Goal: Browse casually

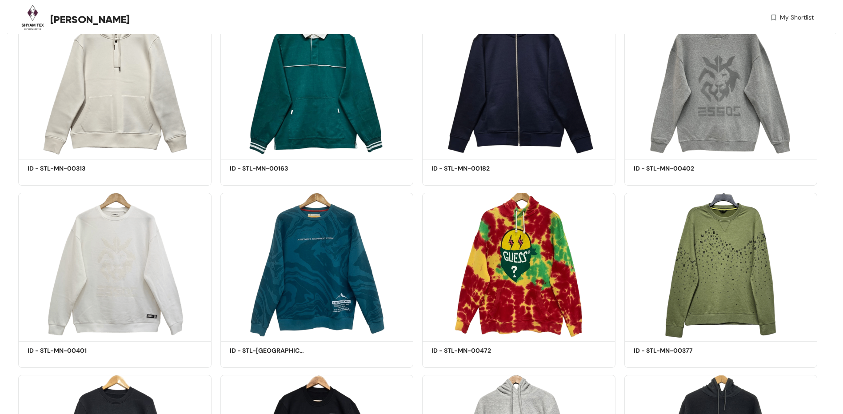
scroll to position [576, 0]
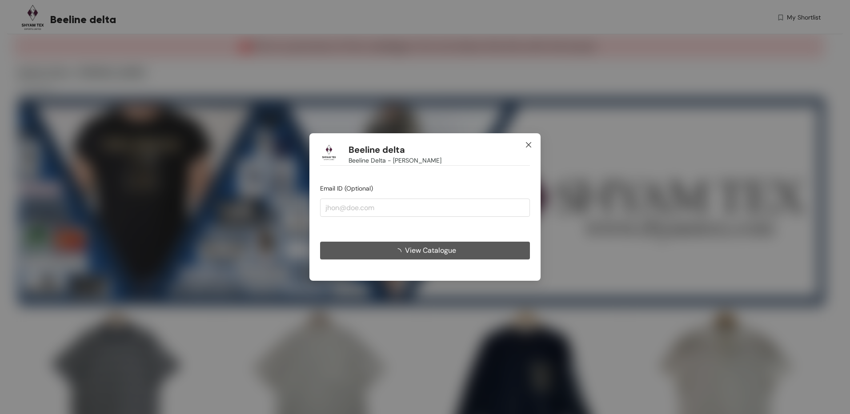
click at [532, 144] on span "Close" at bounding box center [529, 145] width 24 height 24
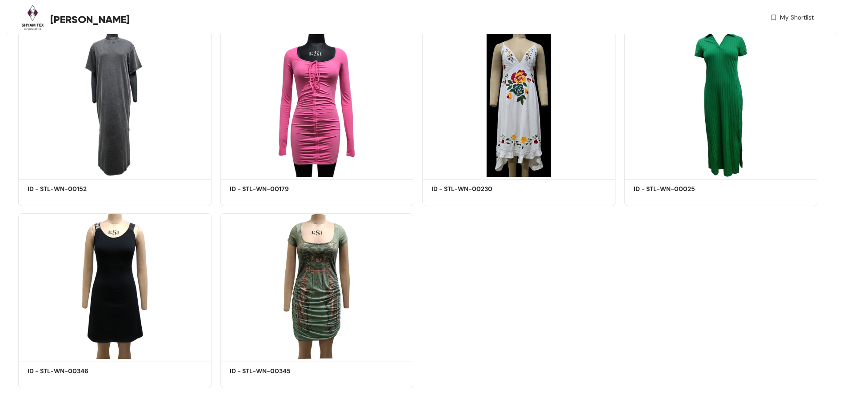
scroll to position [1559, 0]
